Goal: Task Accomplishment & Management: Manage account settings

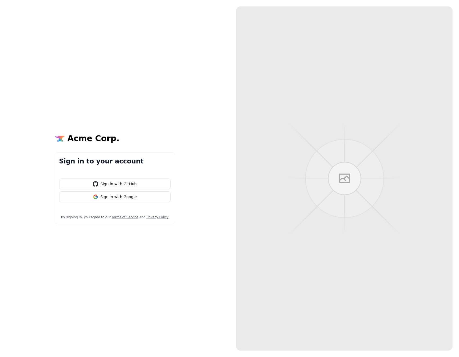
click at [125, 197] on button "Sign in with Google" at bounding box center [114, 196] width 111 height 11
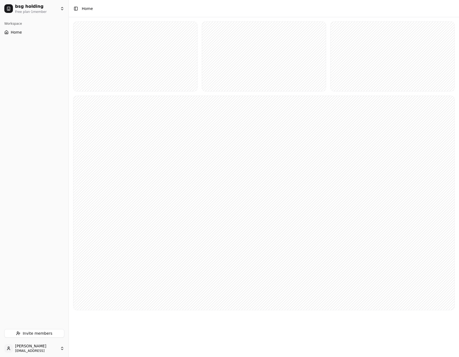
click at [22, 31] on button "Home" at bounding box center [34, 32] width 64 height 9
click at [59, 10] on html "bsg holding Free plan · 1 member Workspace Home Invite members Guillaume DUMAS …" at bounding box center [229, 178] width 459 height 357
click at [86, 23] on button "Settings" at bounding box center [84, 25] width 24 height 9
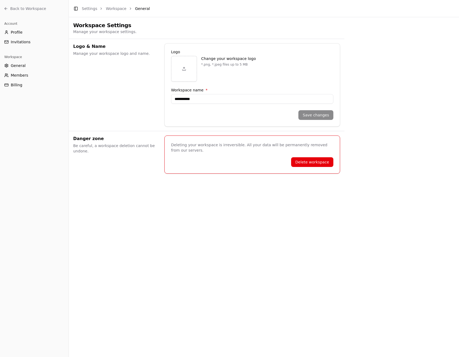
click at [260, 101] on input "**********" at bounding box center [252, 99] width 162 height 10
click at [301, 78] on div "Change your workspace logo *.png, *.jpeg files up to 5 MB" at bounding box center [252, 69] width 162 height 26
click at [28, 6] on span "Back to Workspace" at bounding box center [28, 8] width 36 height 5
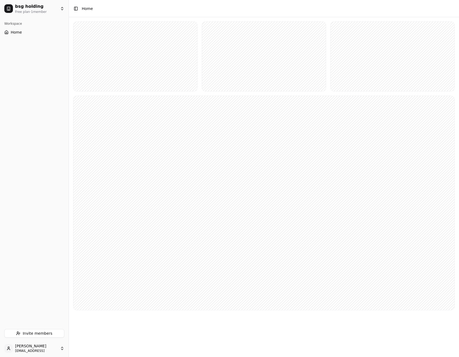
click at [24, 9] on html "bsg holding Free plan · 1 member Workspace Home Invite members Guillaume DUMAS …" at bounding box center [229, 178] width 459 height 357
click at [87, 59] on div "Add workspace" at bounding box center [94, 60] width 29 height 5
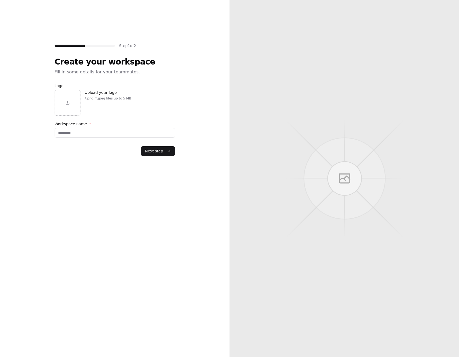
click at [82, 130] on input "Workspace name *" at bounding box center [115, 133] width 120 height 10
type input "*"
click at [161, 154] on button "Next step →" at bounding box center [158, 151] width 34 height 10
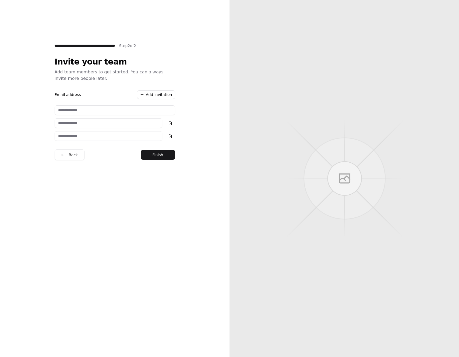
click at [152, 157] on button "Finish" at bounding box center [158, 155] width 34 height 10
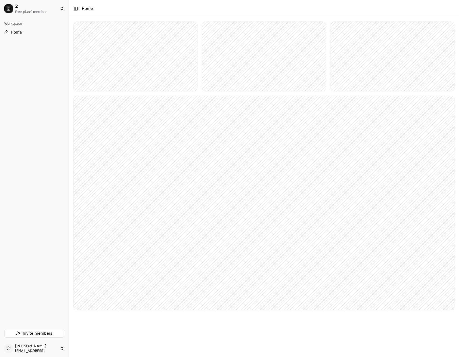
click at [33, 8] on html "2 Free plan · 1 member Workspace Home Invite members Guillaume DUMAS gdumas@the…" at bounding box center [229, 178] width 459 height 357
click at [44, 49] on html "2 Free plan · 1 member Workspace Home Invite members Guillaume DUMAS gdumas@the…" at bounding box center [229, 178] width 459 height 357
click at [47, 344] on html "2 Free plan · 1 member Workspace Home Invite members Guillaume DUMAS gdumas@the…" at bounding box center [229, 178] width 459 height 357
click at [88, 333] on div "Billing" at bounding box center [100, 330] width 62 height 9
click at [40, 352] on html "2 Free plan · 1 member Workspace Home Invite members Guillaume DUMAS gdumas@the…" at bounding box center [229, 178] width 459 height 357
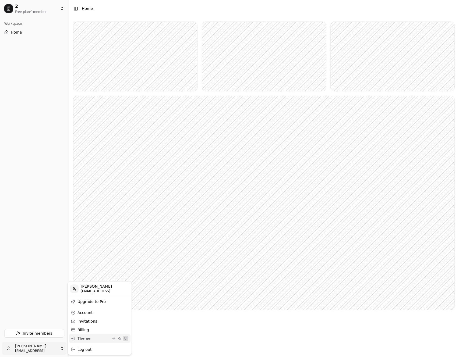
click at [82, 339] on span "Theme" at bounding box center [92, 338] width 31 height 5
click at [120, 338] on button "Activer le mode sombre" at bounding box center [119, 338] width 5 height 5
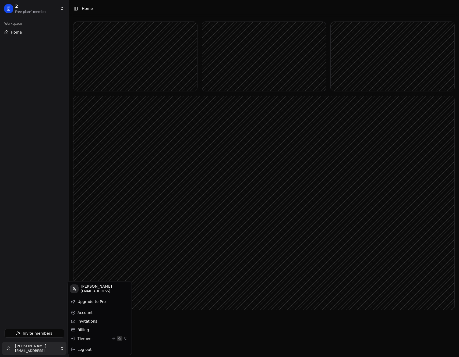
click at [116, 339] on button "Activer le mode clair" at bounding box center [113, 338] width 5 height 5
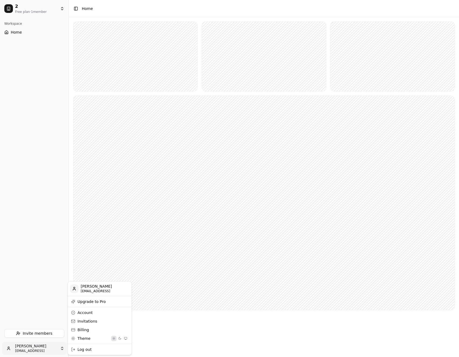
click at [128, 339] on button "Utiliser les préférences système" at bounding box center [125, 338] width 5 height 5
click at [93, 321] on div "Invitations" at bounding box center [100, 321] width 62 height 9
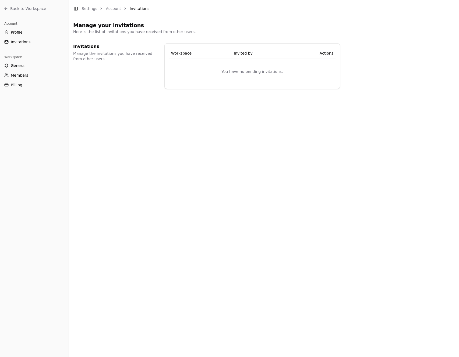
click at [153, 101] on main "Toggle Sidebar Settings Account Invitations Manage your invitations Here is the…" at bounding box center [264, 178] width 390 height 357
click at [111, 12] on header "Toggle Sidebar Settings Account Invitations" at bounding box center [264, 8] width 390 height 17
click at [111, 5] on div "Toggle Sidebar Settings Account Invitations" at bounding box center [111, 9] width 85 height 8
click at [106, 7] on link "Account" at bounding box center [113, 8] width 15 height 4
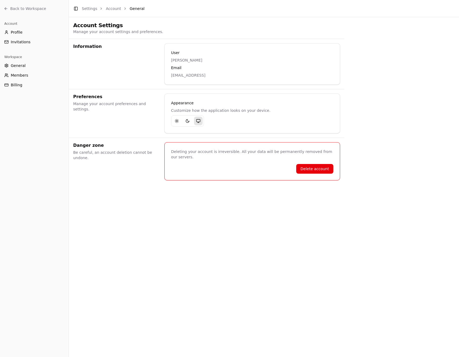
click at [87, 8] on link "Settings" at bounding box center [89, 8] width 15 height 4
click at [69, 185] on button "Toggle Sidebar" at bounding box center [68, 178] width 4 height 357
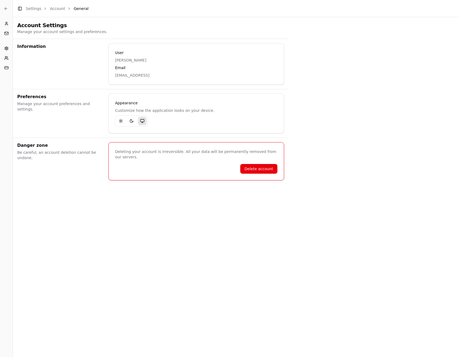
click at [69, 185] on main "Toggle Sidebar Settings Account General Account Settings Manage your account se…" at bounding box center [236, 178] width 446 height 357
click at [7, 147] on div "Account Profile Invitations Workspace General Members Billing" at bounding box center [6, 187] width 13 height 340
click at [127, 65] on p "Email" at bounding box center [196, 67] width 162 height 5
click at [55, 28] on h1 "Account Settings" at bounding box center [150, 26] width 267 height 8
click at [8, 49] on icon at bounding box center [6, 48] width 3 height 3
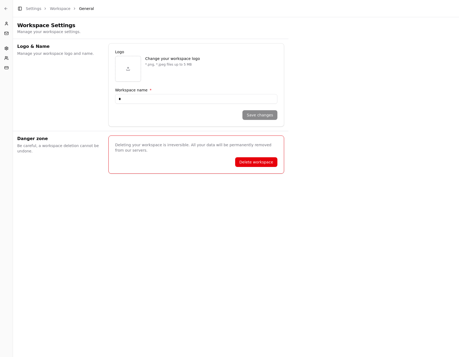
click at [8, 58] on icon at bounding box center [6, 58] width 4 height 4
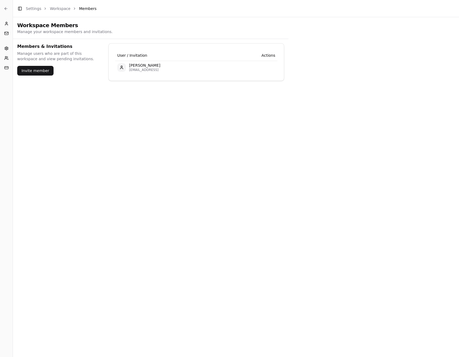
click at [61, 97] on main "Toggle Sidebar Settings Workspace Members Workspace Members Manage your workspa…" at bounding box center [236, 178] width 446 height 357
click at [6, 30] on button "Invitations" at bounding box center [6, 33] width 9 height 9
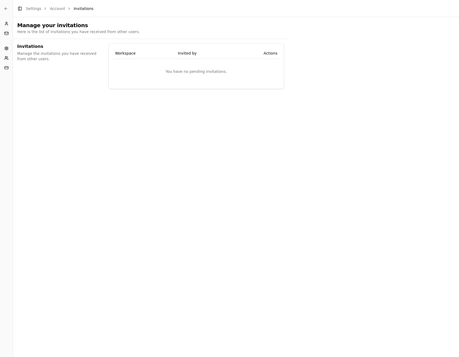
click at [7, 23] on circle at bounding box center [6, 22] width 1 height 1
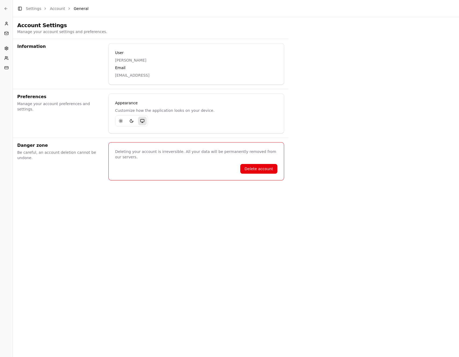
click at [4, 8] on icon at bounding box center [6, 8] width 4 height 4
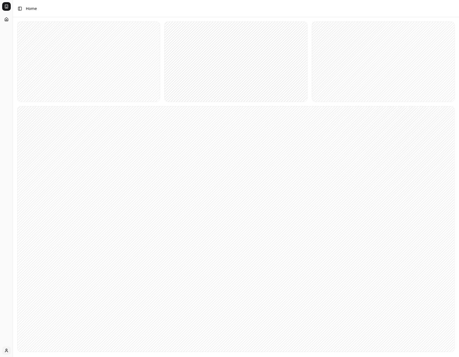
click at [9, 336] on div "Workspace Home" at bounding box center [6, 178] width 13 height 331
click at [5, 351] on html "2 Free plan · 1 member Workspace Home Invite members Guillaume DUMAS gdumas@the…" at bounding box center [229, 183] width 459 height 367
click at [34, 311] on div "Account" at bounding box center [42, 312] width 58 height 9
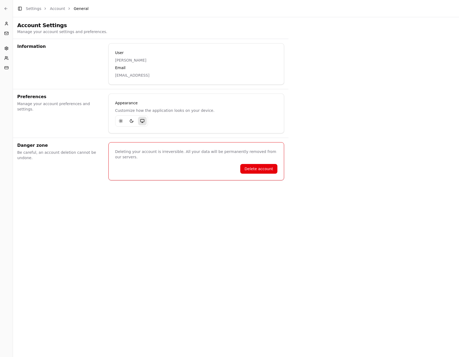
click at [98, 186] on main "Toggle Sidebar Settings Account General Account Settings Manage your account se…" at bounding box center [236, 178] width 446 height 357
click at [5, 23] on icon at bounding box center [6, 24] width 4 height 4
click at [4, 6] on link "Back to Workspace" at bounding box center [6, 8] width 9 height 9
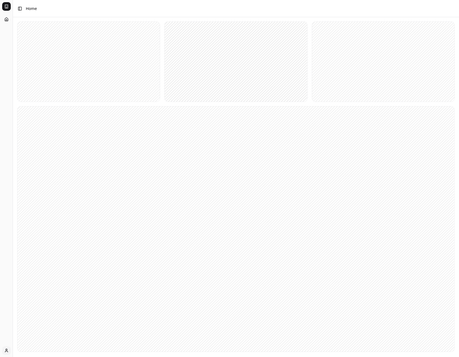
click at [7, 22] on button "Home" at bounding box center [6, 19] width 9 height 9
click at [8, 8] on html "2 Free plan · 1 member Workspace Home Invite members Guillaume DUMAS gdumas@the…" at bounding box center [229, 183] width 459 height 367
click at [105, 10] on html "2 Free plan · 1 member Workspace Home Invite members Guillaume DUMAS gdumas@the…" at bounding box center [229, 183] width 459 height 367
click at [21, 8] on button "Toggle Sidebar" at bounding box center [20, 9] width 8 height 8
click at [99, 73] on rect at bounding box center [135, 56] width 124 height 69
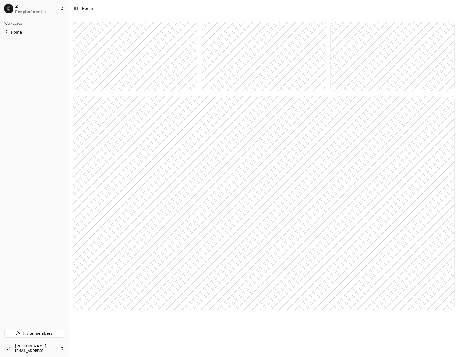
click at [42, 117] on div "Workspace Home" at bounding box center [34, 171] width 69 height 308
click at [28, 343] on html "2 Free plan · 1 member Workspace Home Invite members Guillaume DUMAS gdumas@the…" at bounding box center [229, 178] width 459 height 357
click at [84, 329] on div "Billing" at bounding box center [100, 330] width 62 height 9
click at [143, 194] on rect at bounding box center [263, 203] width 381 height 214
